Goal: Transaction & Acquisition: Purchase product/service

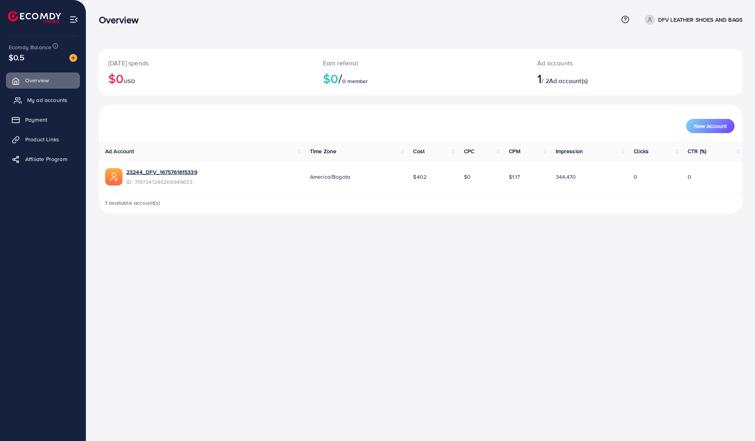
click at [54, 103] on span "My ad accounts" at bounding box center [47, 100] width 40 height 8
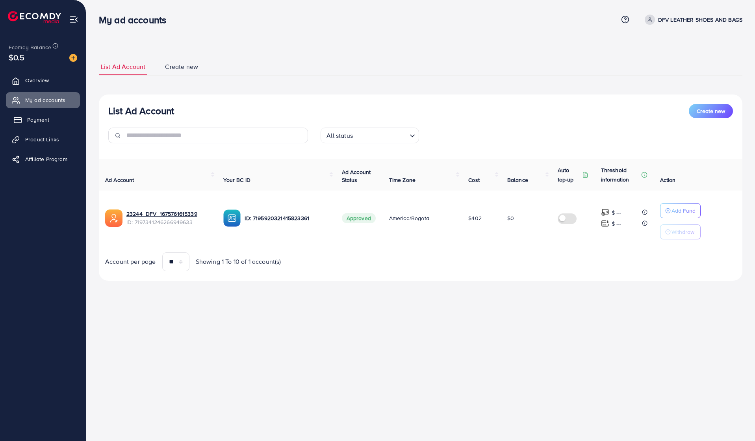
click at [42, 118] on span "Payment" at bounding box center [38, 120] width 22 height 8
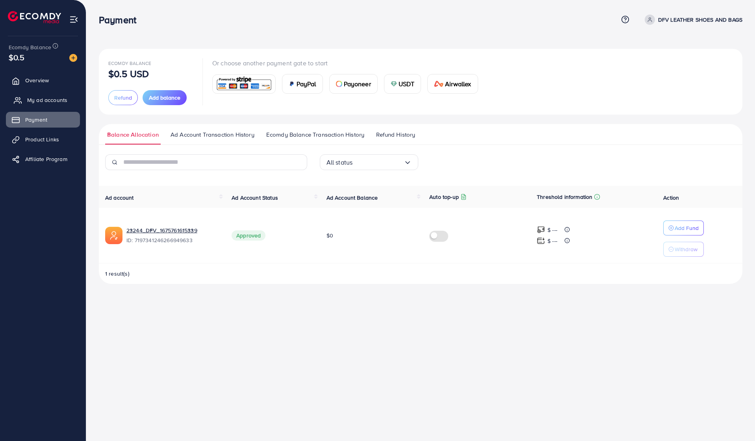
click at [46, 101] on span "My ad accounts" at bounding box center [47, 100] width 40 height 8
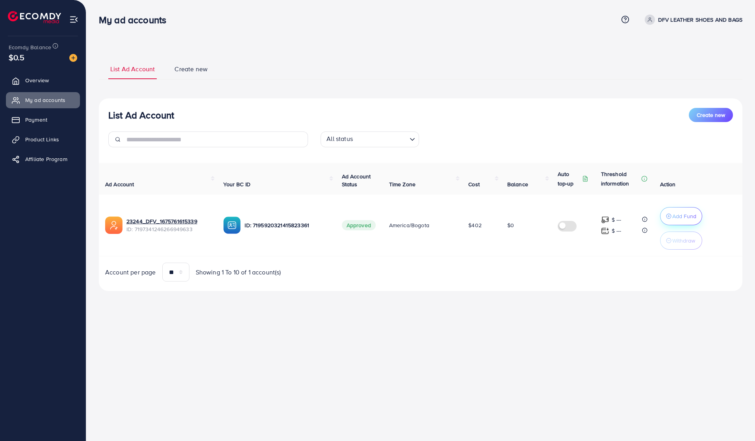
click at [666, 211] on button "Add Fund" at bounding box center [682, 216] width 42 height 18
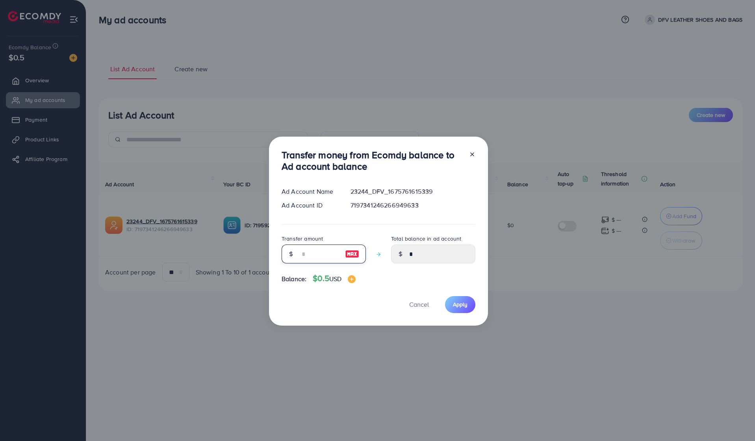
click at [307, 256] on input "number" at bounding box center [319, 254] width 39 height 19
click at [471, 153] on icon at bounding box center [472, 154] width 6 height 6
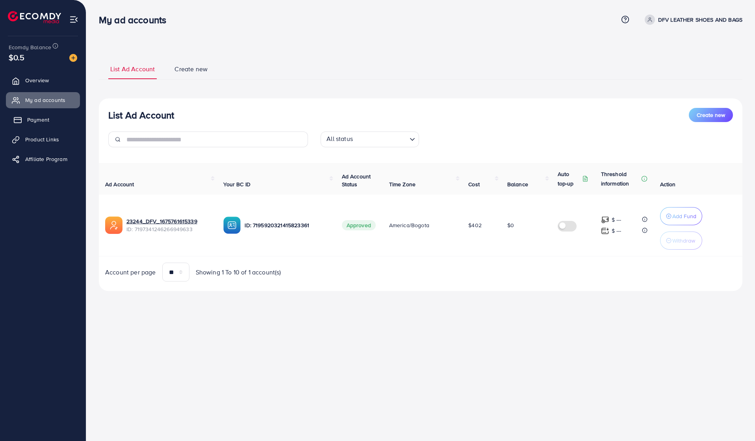
click at [58, 122] on link "Payment" at bounding box center [43, 120] width 74 height 16
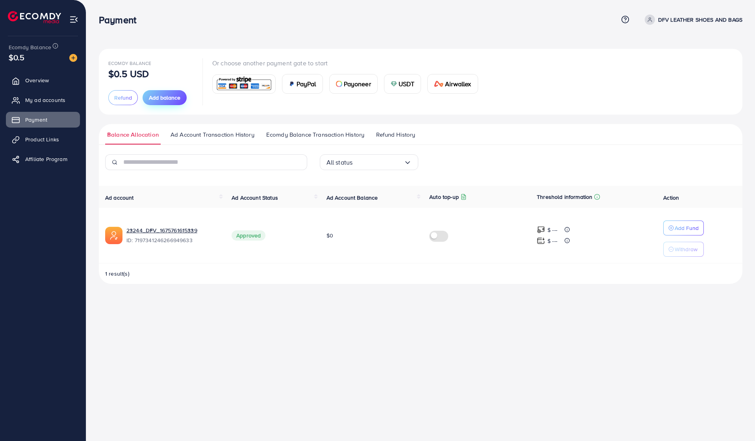
click at [159, 99] on span "Add balance" at bounding box center [165, 98] width 32 height 8
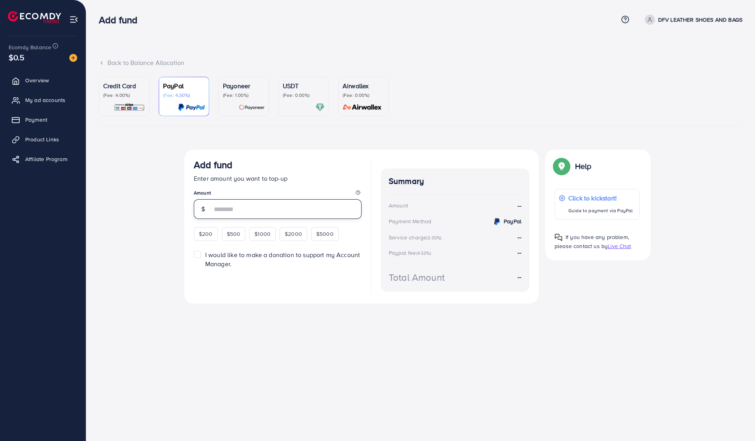
click at [224, 212] on input "number" at bounding box center [287, 209] width 150 height 20
click at [211, 228] on div "Add fund Enter amount you want to top-up Amount $200 $500 $1000 $2000 $5000" at bounding box center [278, 200] width 168 height 82
click at [223, 214] on input "number" at bounding box center [287, 209] width 150 height 20
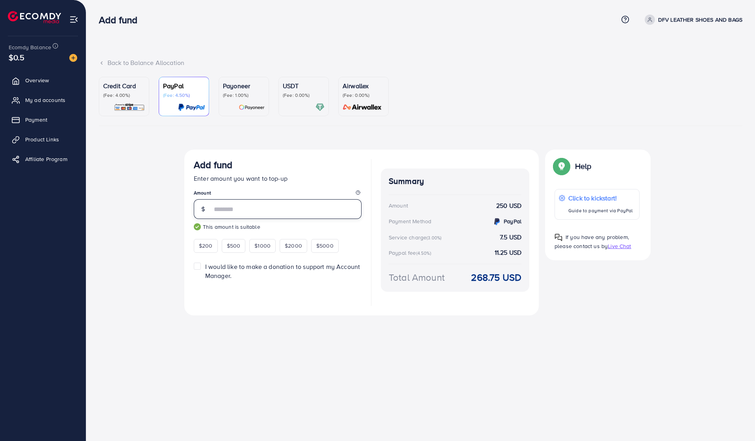
type input "***"
click at [269, 228] on small "This amount is suitable" at bounding box center [278, 227] width 168 height 8
click at [140, 102] on div "Credit Card (Fee: 4.00%)" at bounding box center [124, 96] width 42 height 31
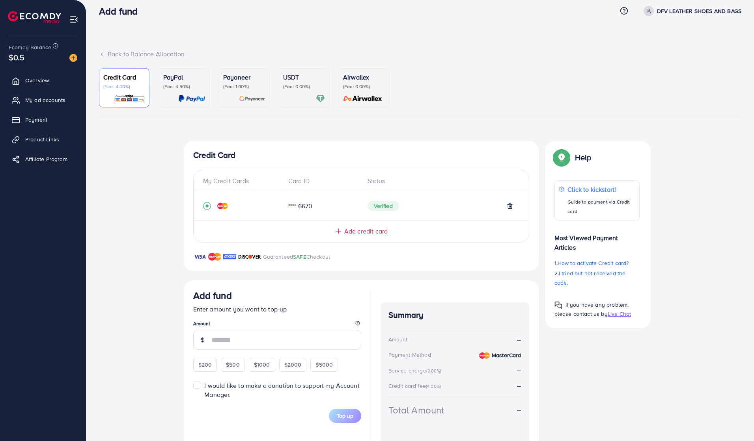
scroll to position [10, 0]
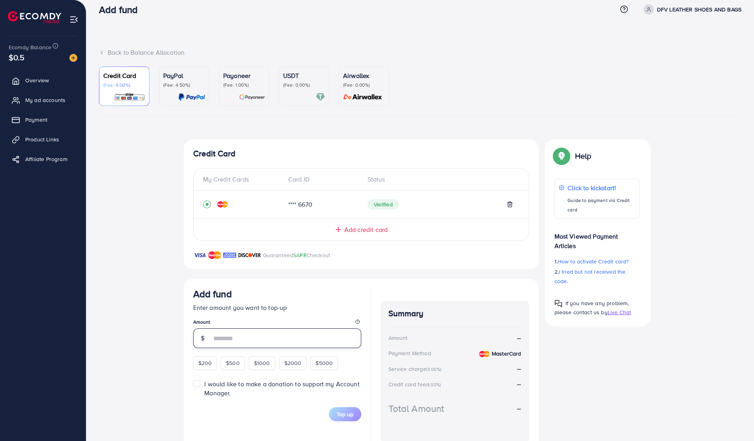
click at [217, 341] on input "number" at bounding box center [286, 339] width 150 height 20
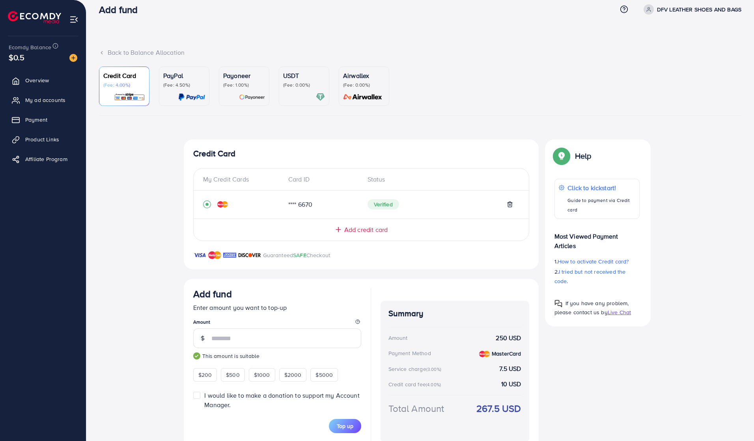
click at [292, 324] on legend "Amount" at bounding box center [277, 324] width 168 height 10
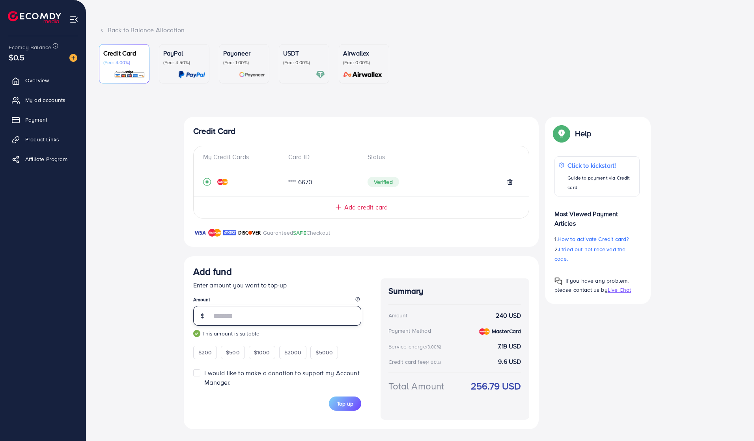
scroll to position [32, 0]
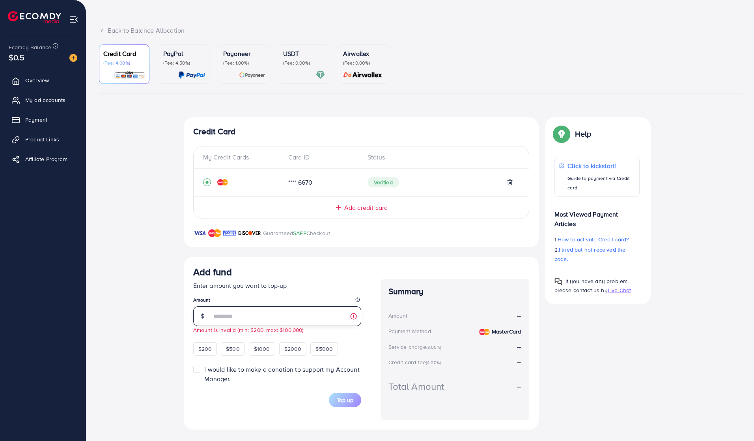
type input "***"
